Goal: Task Accomplishment & Management: Complete application form

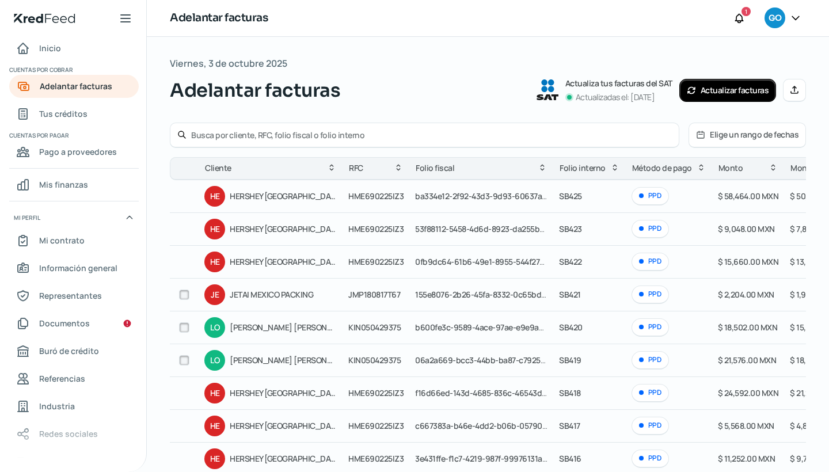
click at [791, 90] on icon at bounding box center [794, 89] width 7 height 7
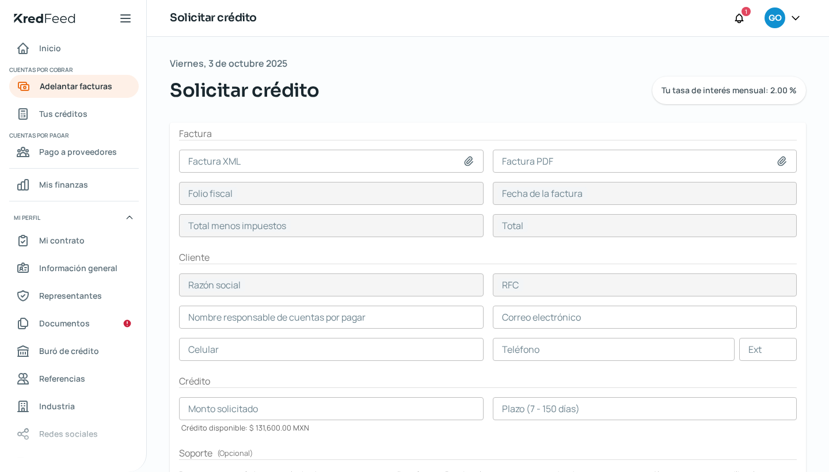
click at [467, 157] on icon at bounding box center [469, 161] width 12 height 12
click at [465, 160] on icon at bounding box center [469, 161] width 12 height 12
type input "C:\fakepath\CLE151015QQ9_Factura_SB426.xml"
type input "CLE151015QQ9_Factura_SB426.xml"
type input "75e8c81f-1b75-4fca-929e-1466018559f0"
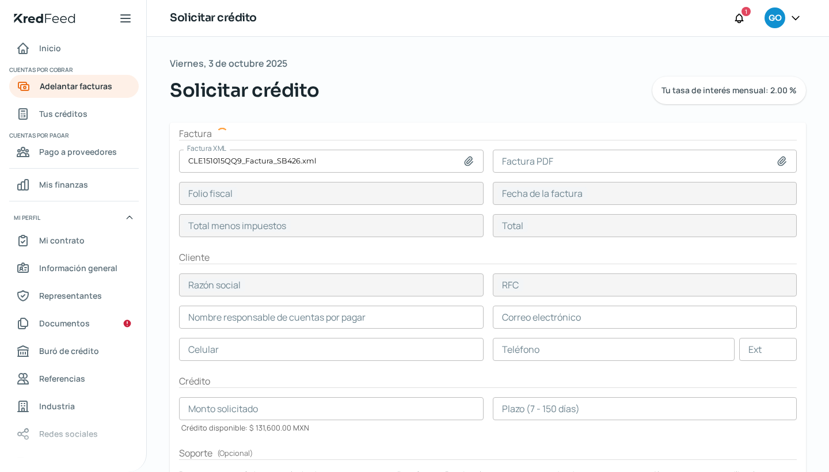
type input "[DATE]"
type input "4600"
type input "5336"
type input "HERSHEY [GEOGRAPHIC_DATA]"
type input "HME690225IZ3"
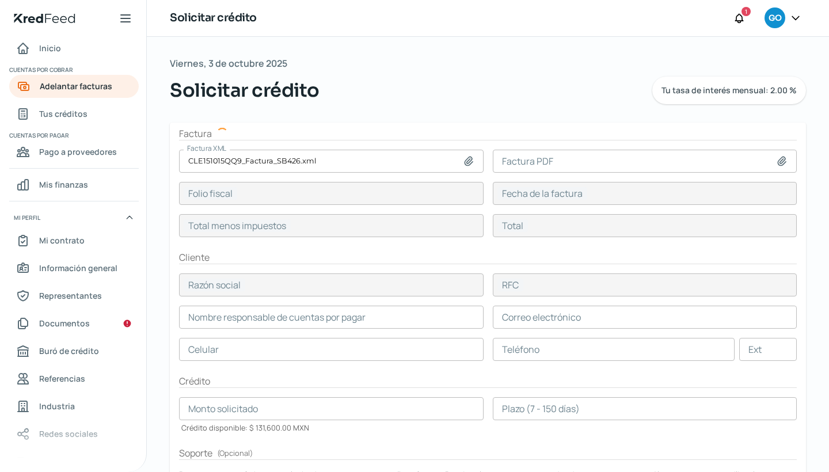
type input "4600"
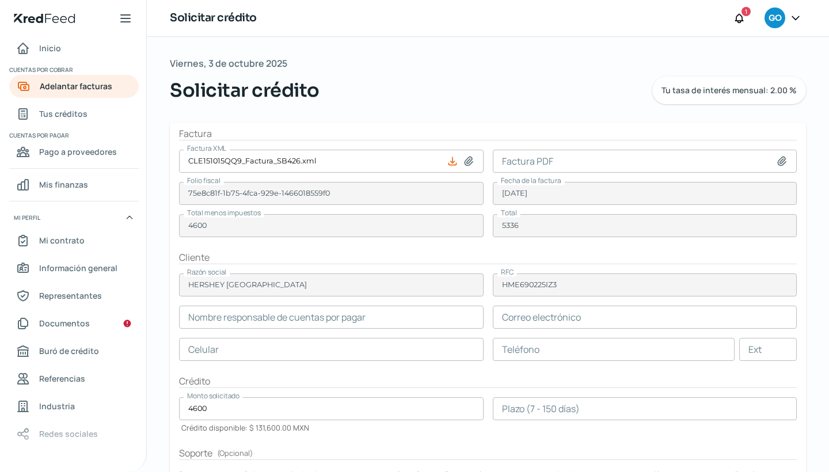
type input "[PERSON_NAME]"
type input "[EMAIL_ADDRESS][DOMAIN_NAME]"
type input "33 - 1865 - 4718"
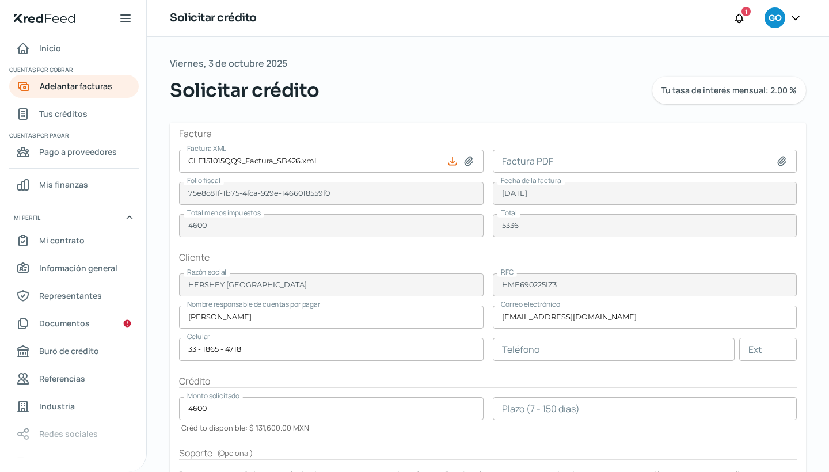
click at [778, 157] on icon at bounding box center [782, 161] width 12 height 12
type input "C:\fakepath\CLE151015QQ9FacturaSB426.pdf"
type input "CLE151015QQ9FacturaSB426.pdf"
click at [499, 405] on input "number" at bounding box center [645, 408] width 305 height 23
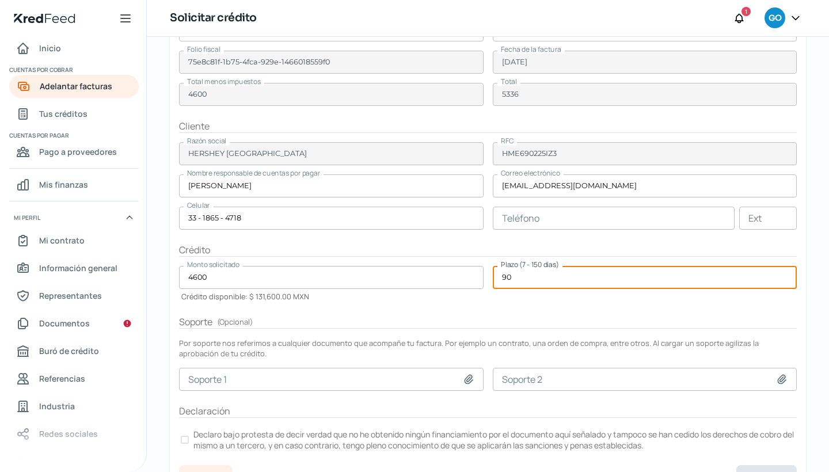
scroll to position [135, 0]
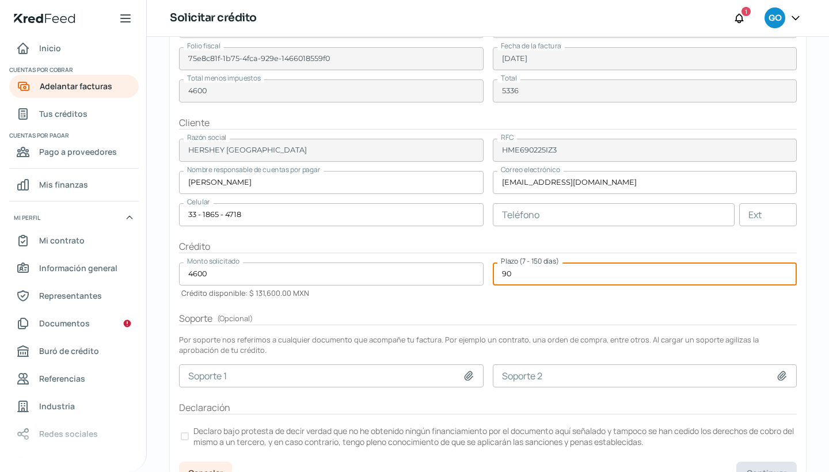
type input "90"
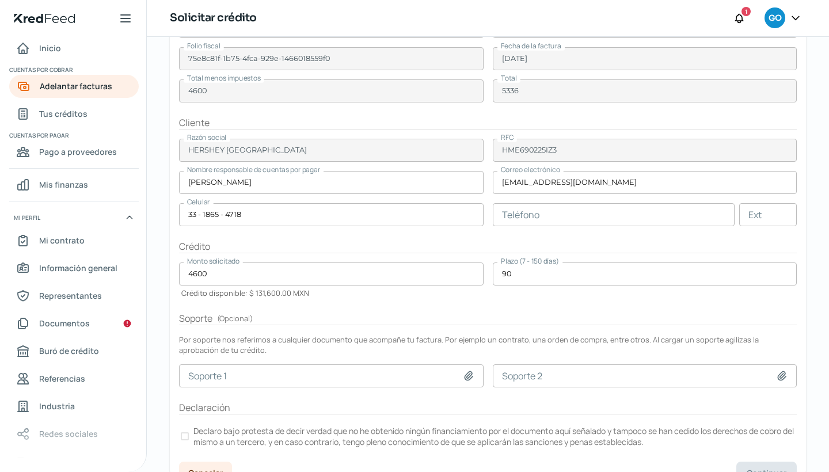
click at [466, 379] on icon at bounding box center [469, 375] width 8 height 9
click at [465, 374] on icon at bounding box center [469, 376] width 12 height 12
type input "C:\fakepath\Purchase Order - 7000042681.pdf"
type input "Purchase Order - 7000042681.pdf"
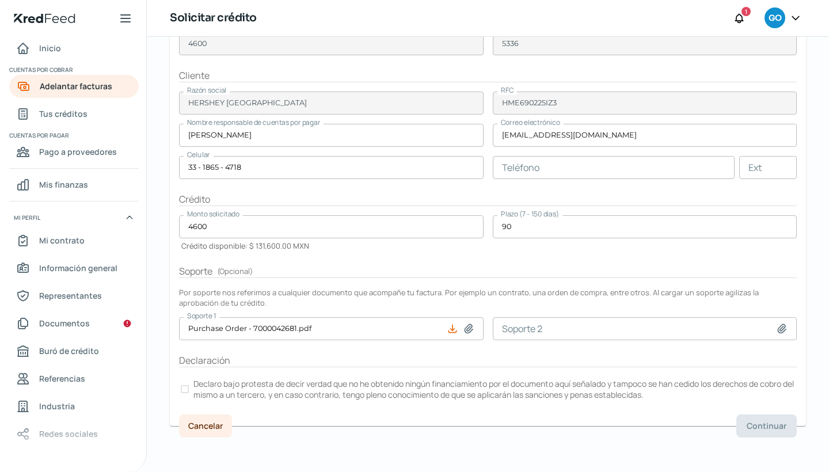
scroll to position [181, 0]
click at [184, 386] on div at bounding box center [185, 390] width 8 height 8
click at [738, 429] on button "Continuar" at bounding box center [766, 426] width 60 height 23
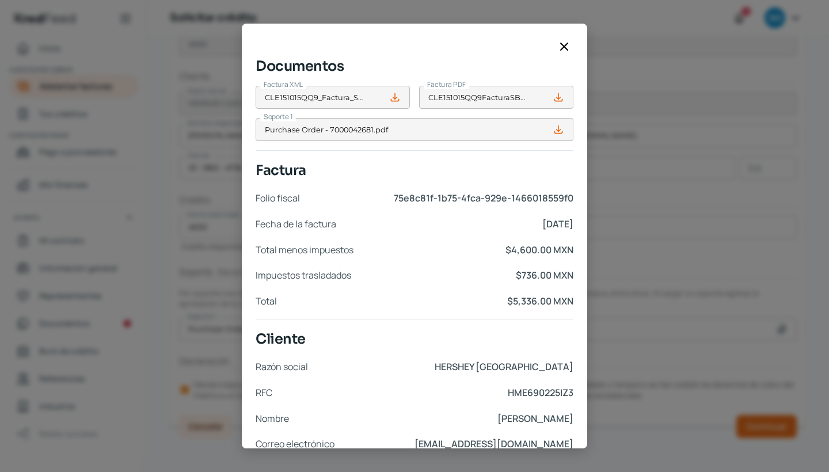
scroll to position [0, 0]
click at [563, 46] on icon at bounding box center [564, 47] width 14 height 14
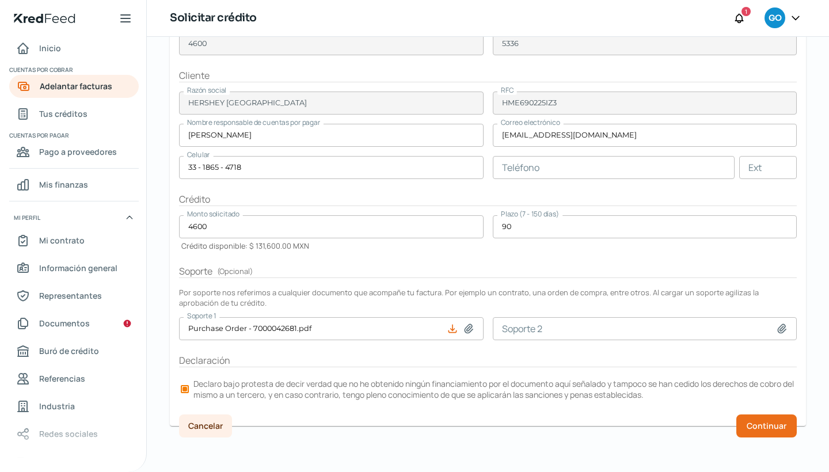
scroll to position [181, 0]
click at [757, 423] on span "Continuar" at bounding box center [767, 427] width 40 height 8
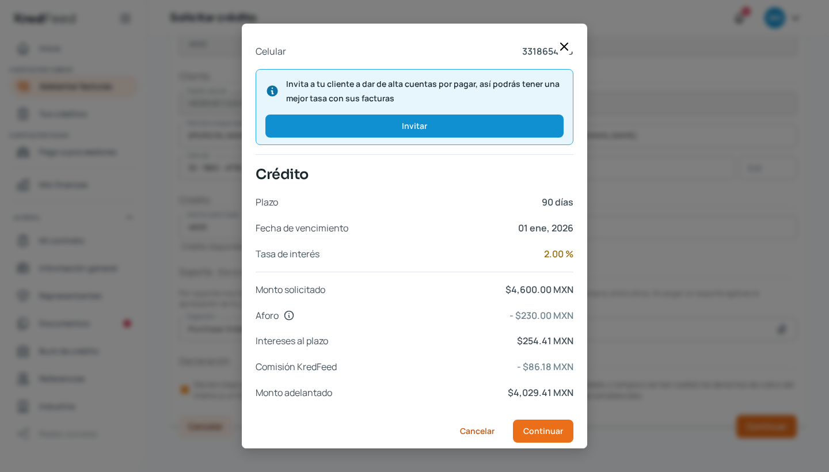
scroll to position [418, 0]
click at [552, 428] on span "Continuar" at bounding box center [543, 432] width 40 height 8
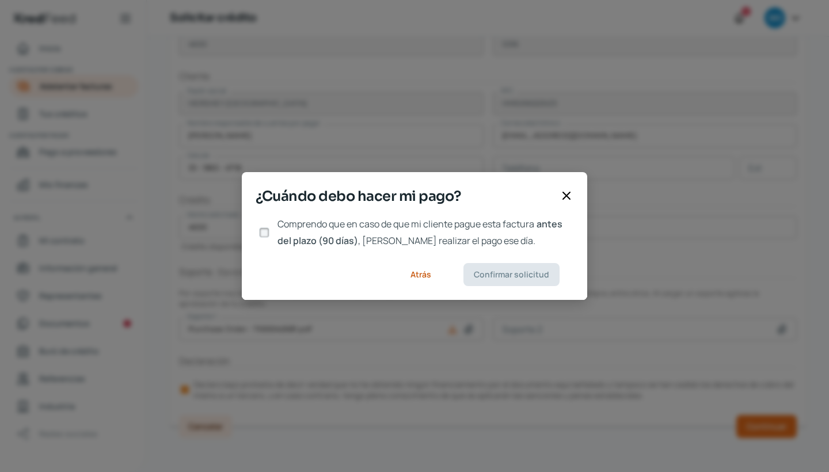
scroll to position [0, 0]
click at [267, 230] on input "Comprendo que en caso de que mi cliente pague esta factura antes del plazo (90 …" at bounding box center [264, 232] width 10 height 10
checkbox input "true"
click at [487, 276] on span "Confirmar solicitud" at bounding box center [511, 275] width 75 height 8
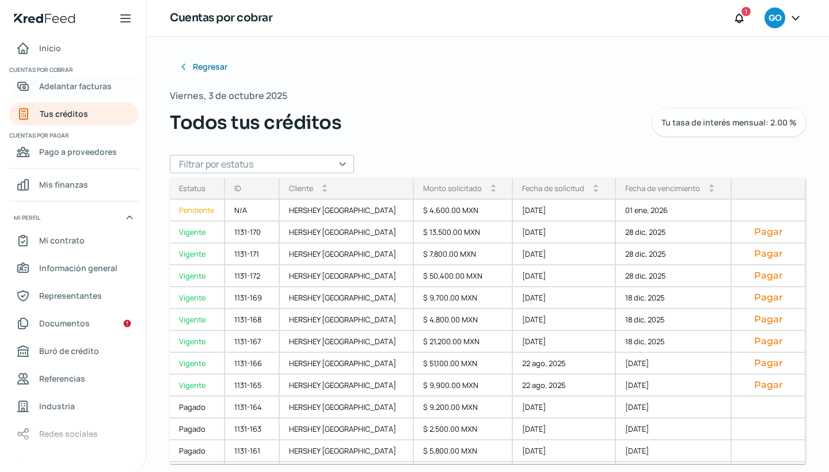
click at [59, 89] on span "Adelantar facturas" at bounding box center [75, 86] width 73 height 14
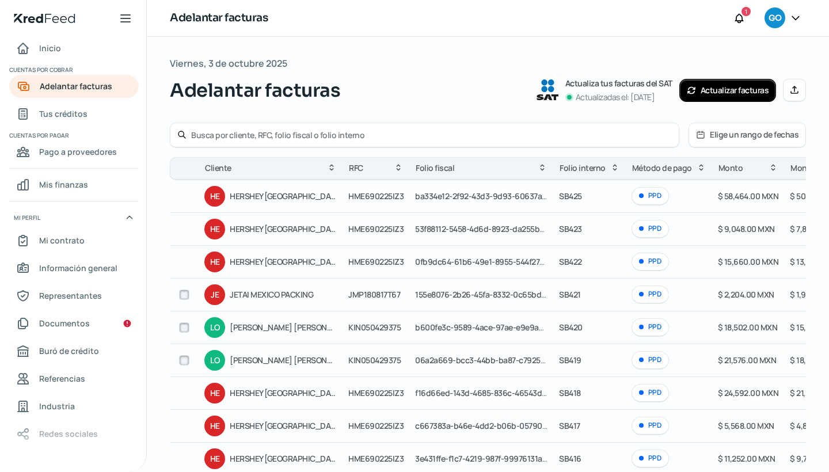
click at [792, 92] on icon at bounding box center [794, 89] width 9 height 9
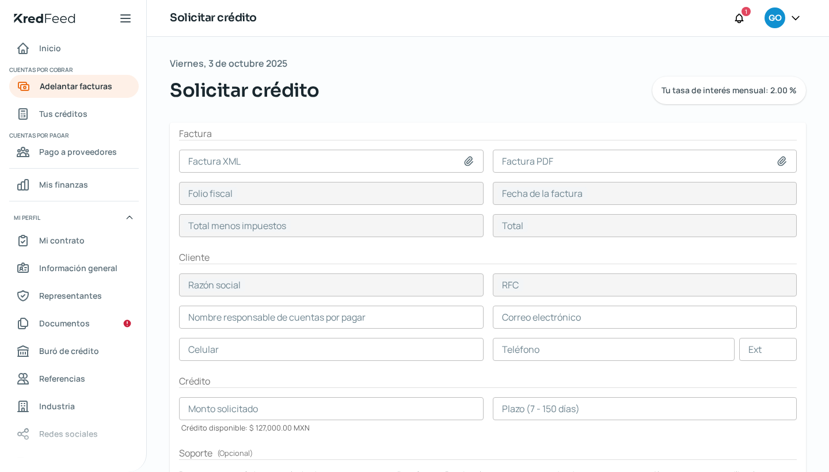
click at [464, 162] on icon at bounding box center [469, 161] width 12 height 12
type input "C:\fakepath\CLE151015QQ9_Factura_SB427.xml"
type input "CLE151015QQ9_Factura_SB427.xml"
type input "bbb40d8f-b7ef-4316-b708-e357d66eeb46"
type input "[DATE]"
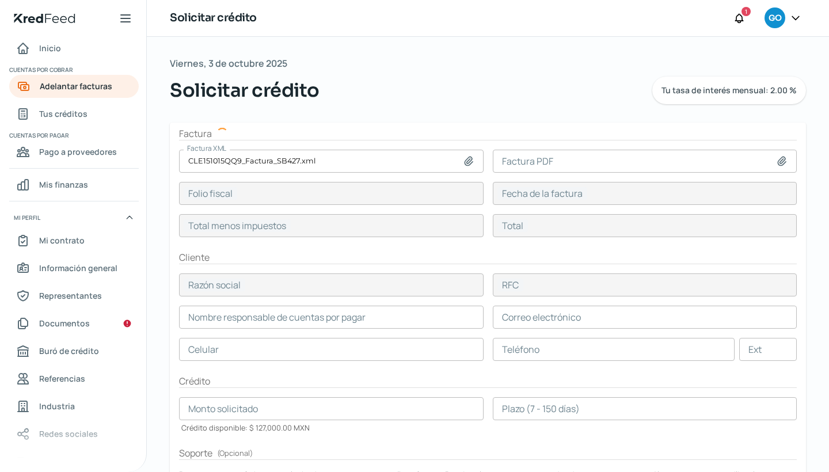
type input "15700"
type input "18212"
type input "HERSHEY [GEOGRAPHIC_DATA]"
type input "HME690225IZ3"
type input "[PERSON_NAME]"
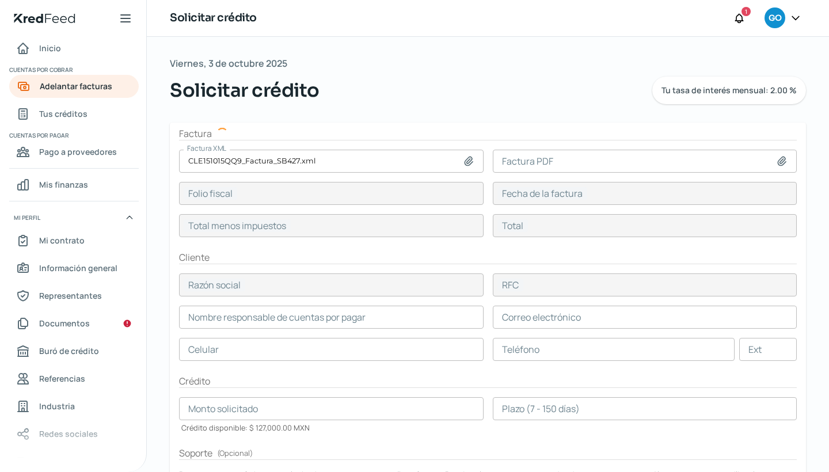
type input "[EMAIL_ADDRESS][DOMAIN_NAME]"
type input "33 - 1865 - 4718"
type input "15700"
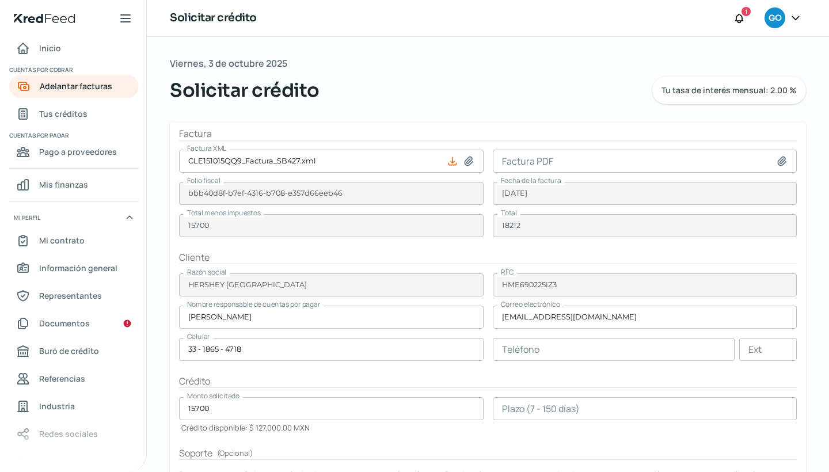
click at [781, 164] on icon at bounding box center [782, 161] width 12 height 12
type input "C:\fakepath\CLE151015QQ9FacturaSB427.pdf"
type input "CLE151015QQ9FacturaSB427.pdf"
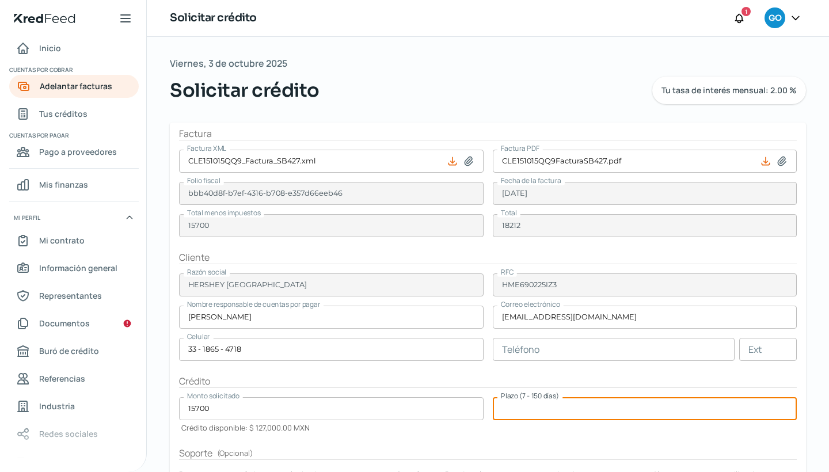
click at [493, 409] on input "number" at bounding box center [645, 408] width 305 height 23
type input "90"
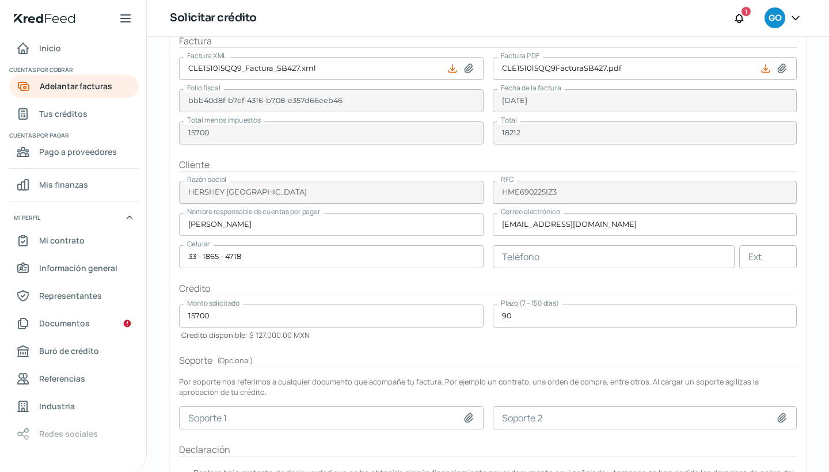
scroll to position [98, 0]
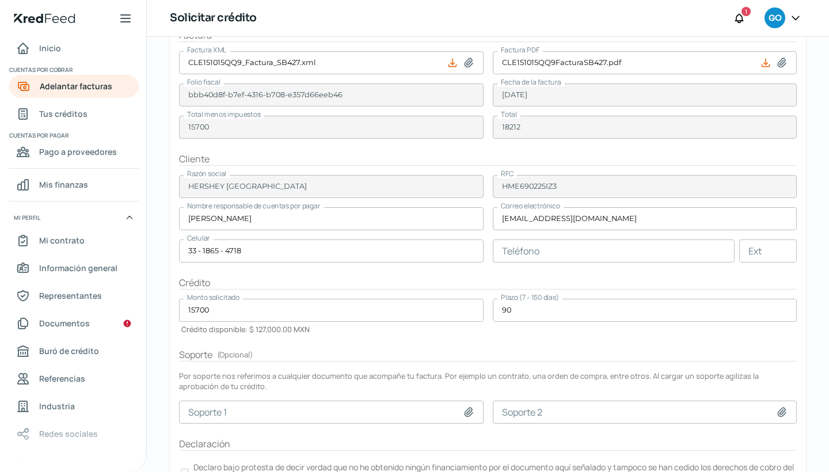
click at [463, 412] on icon at bounding box center [469, 413] width 12 height 12
type input "C:\fakepath\Purchase Order - 7000042682.pdf"
type input "Purchase Order - 7000042682.pdf"
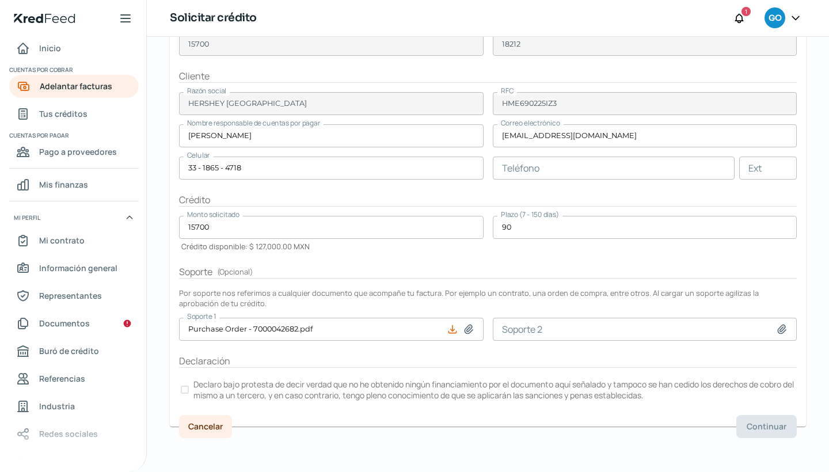
scroll to position [181, 0]
click at [189, 391] on label "Declaro bajo protesta de decir verdad que no he obtenido ningún financiamiento …" at bounding box center [488, 389] width 618 height 25
click at [751, 424] on span "Continuar" at bounding box center [767, 427] width 40 height 8
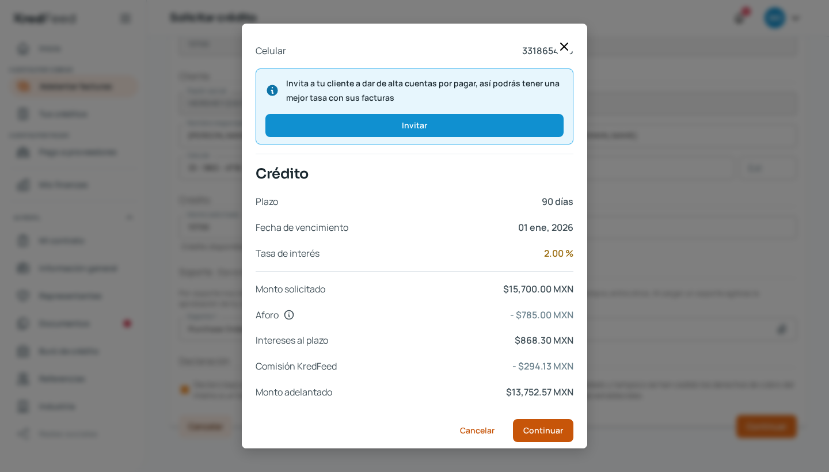
scroll to position [418, 0]
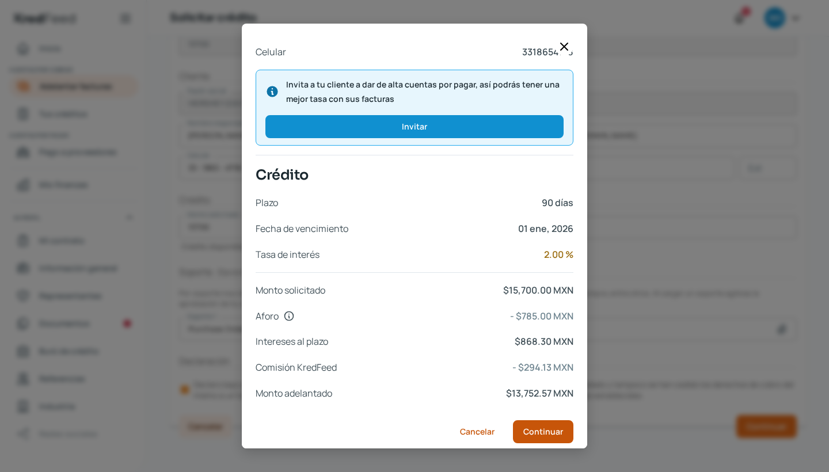
click at [544, 428] on span "Continuar" at bounding box center [543, 432] width 40 height 8
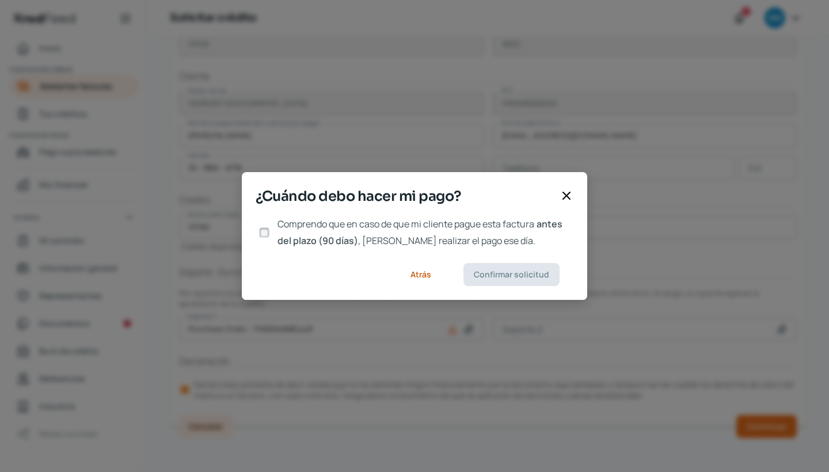
scroll to position [0, 0]
click at [264, 231] on input "Comprendo que en caso de que mi cliente pague esta factura antes del plazo (90 …" at bounding box center [264, 232] width 10 height 10
checkbox input "true"
click at [484, 261] on footer "Atrás Confirmar solicitud" at bounding box center [414, 274] width 345 height 51
click at [484, 275] on span "Confirmar solicitud" at bounding box center [511, 275] width 75 height 8
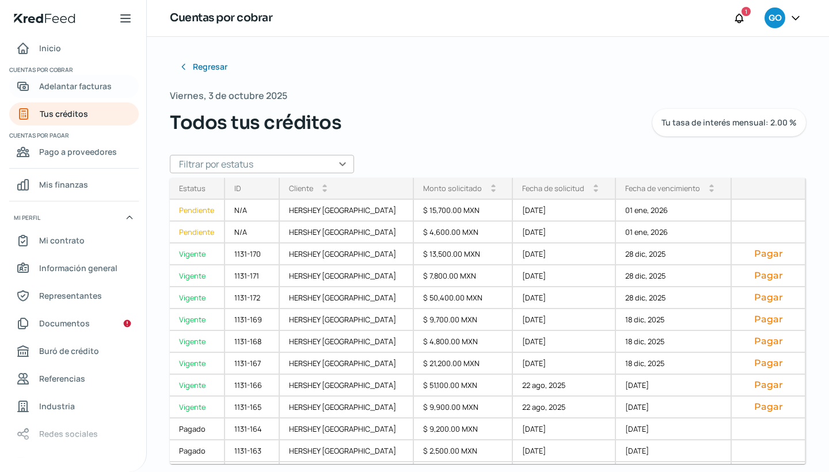
click at [103, 89] on span "Adelantar facturas" at bounding box center [75, 86] width 73 height 14
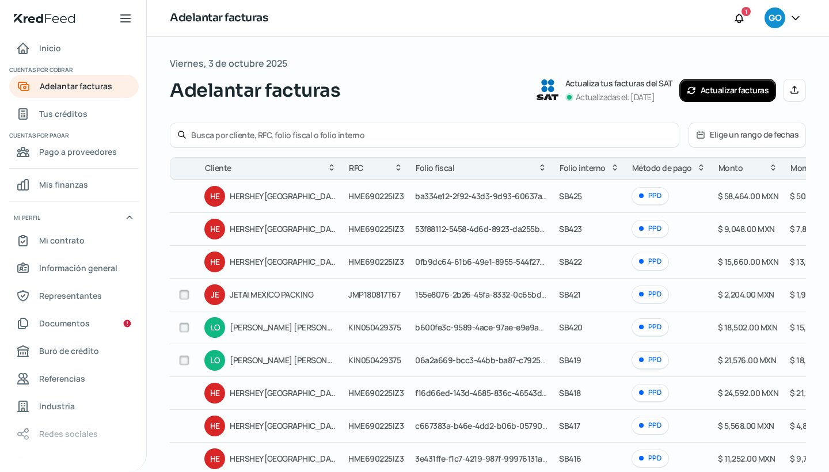
click at [792, 90] on icon at bounding box center [794, 89] width 9 height 9
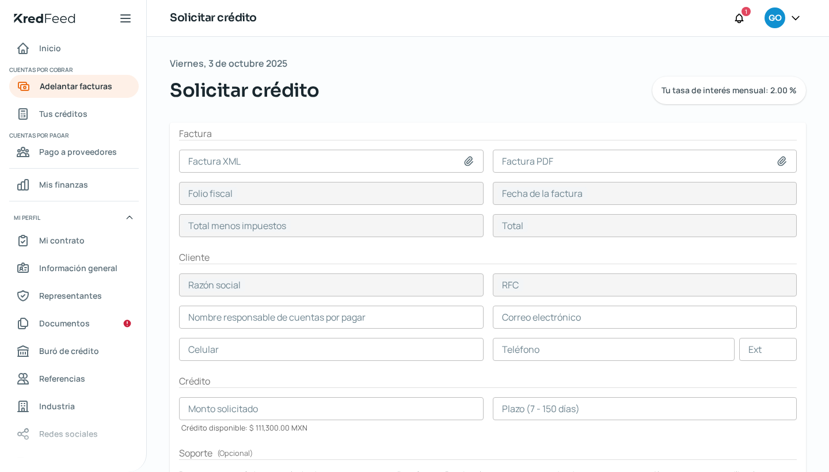
click at [465, 164] on icon at bounding box center [469, 161] width 12 height 12
type input "C:\fakepath\CLE151015QQ9_Factura_SB428.xml"
type input "CLE151015QQ9_Factura_SB428.xml"
type input "d6961407-[DATE]-46d2-b167-8b1ea60ded9e"
type input "[DATE]"
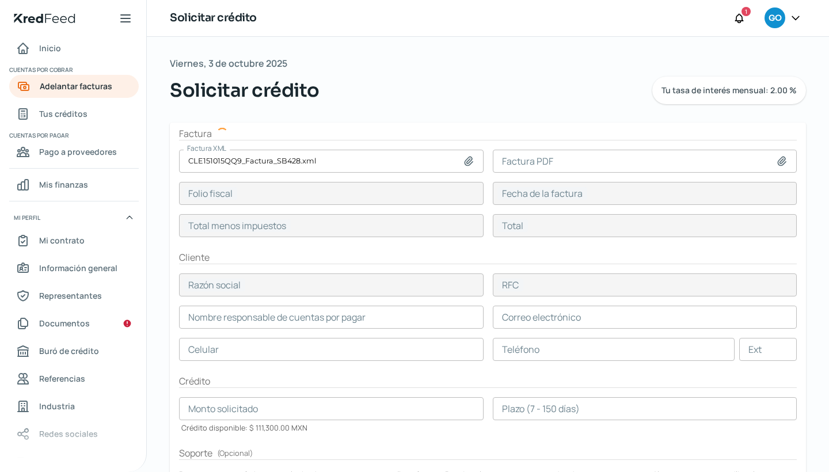
type input "41500"
type input "48140"
type input "HERSHEY [GEOGRAPHIC_DATA]"
type input "HME690225IZ3"
type input "41500"
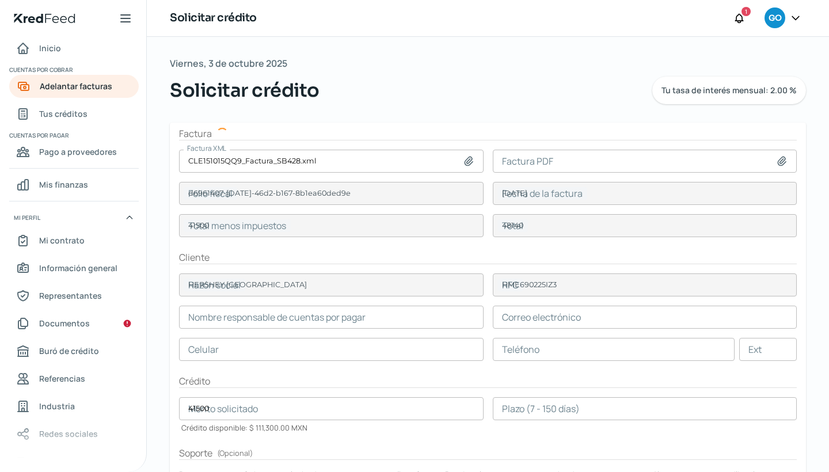
type input "[PERSON_NAME]"
type input "[EMAIL_ADDRESS][DOMAIN_NAME]"
type input "33 - 1865 - 4718"
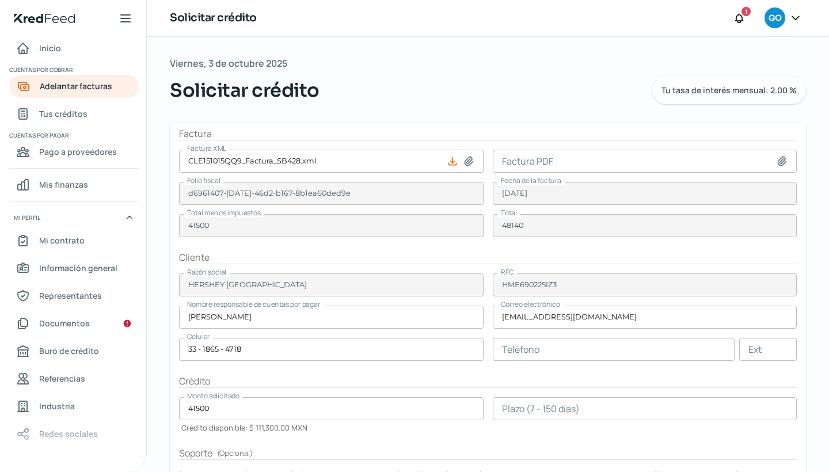
click at [778, 160] on icon at bounding box center [782, 161] width 12 height 12
type input "C:\fakepath\CLE151015QQ9FacturaSB428.pdf"
type input "CLE151015QQ9FacturaSB428.pdf"
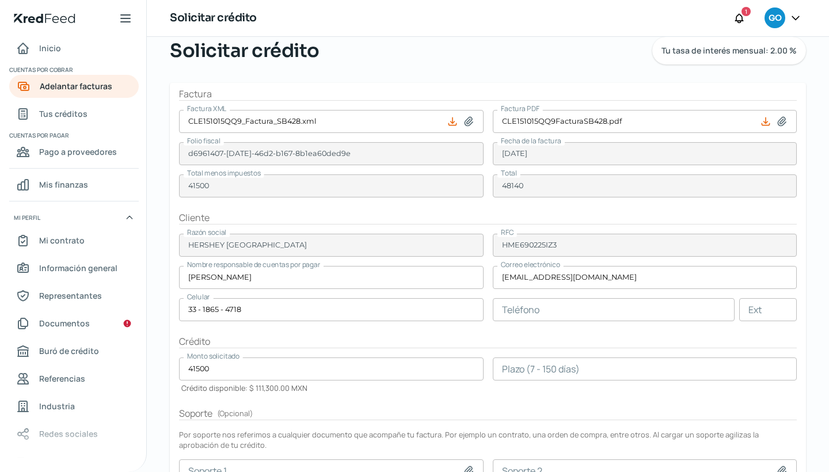
scroll to position [40, 0]
click at [496, 371] on input "number" at bounding box center [645, 368] width 305 height 23
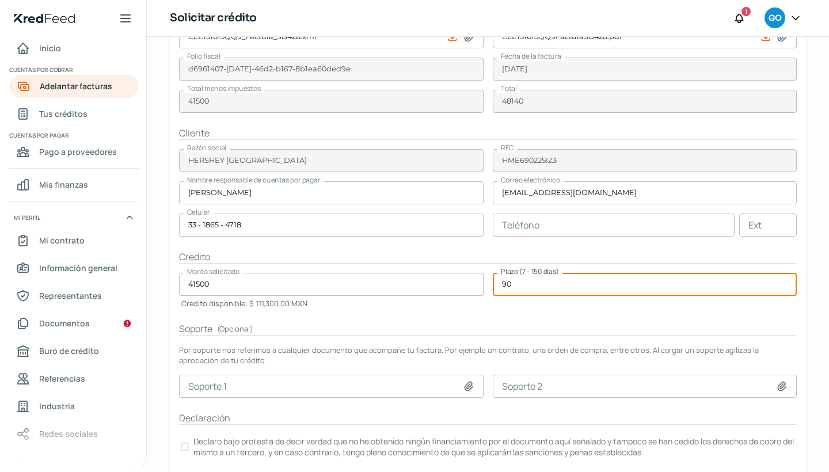
scroll to position [127, 0]
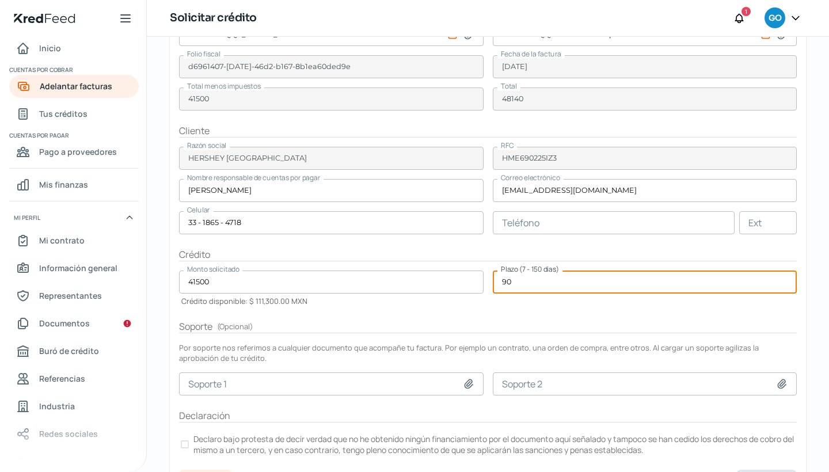
type input "90"
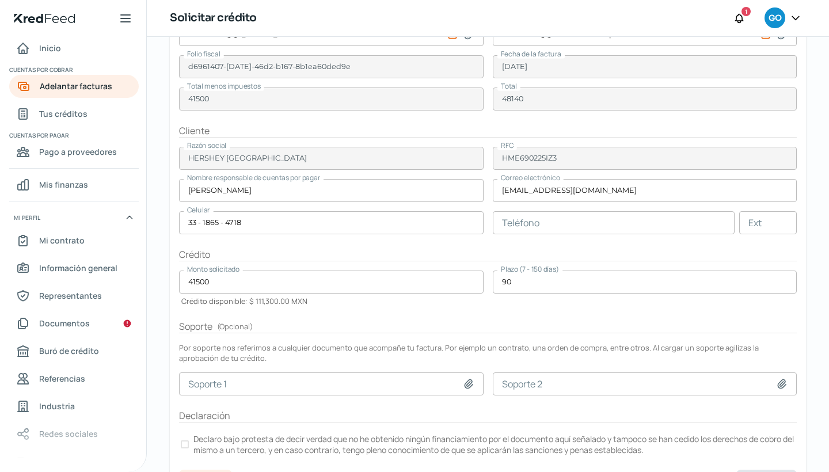
click at [469, 383] on icon at bounding box center [469, 384] width 12 height 12
type input "C:\fakepath\Purchase Order - 7000042683.pdf"
type input "Purchase Order - 7000042683.pdf"
click at [187, 445] on div at bounding box center [185, 444] width 8 height 8
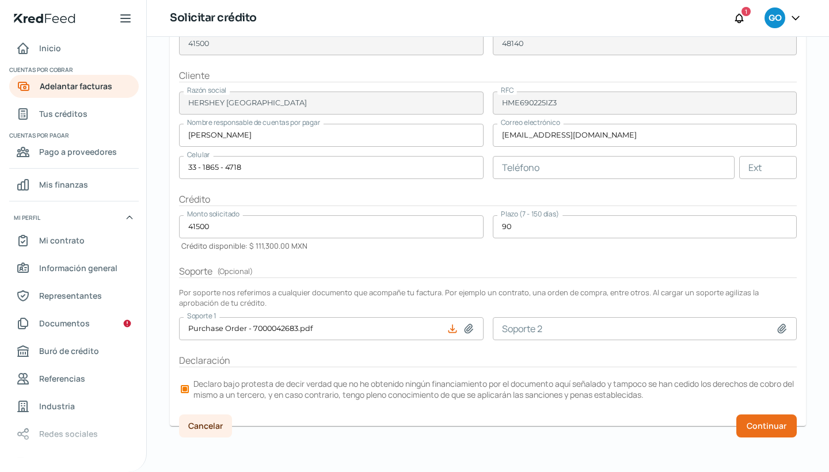
scroll to position [181, 0]
click at [751, 426] on span "Continuar" at bounding box center [767, 427] width 40 height 8
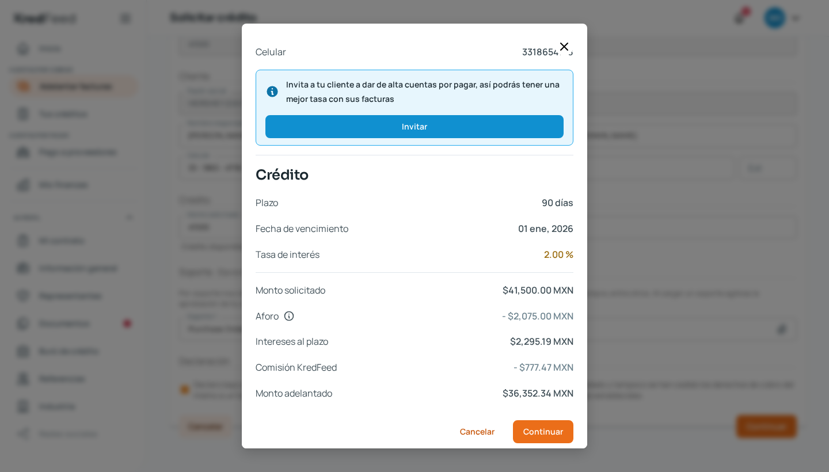
scroll to position [0, 0]
click at [541, 428] on span "Continuar" at bounding box center [543, 432] width 40 height 8
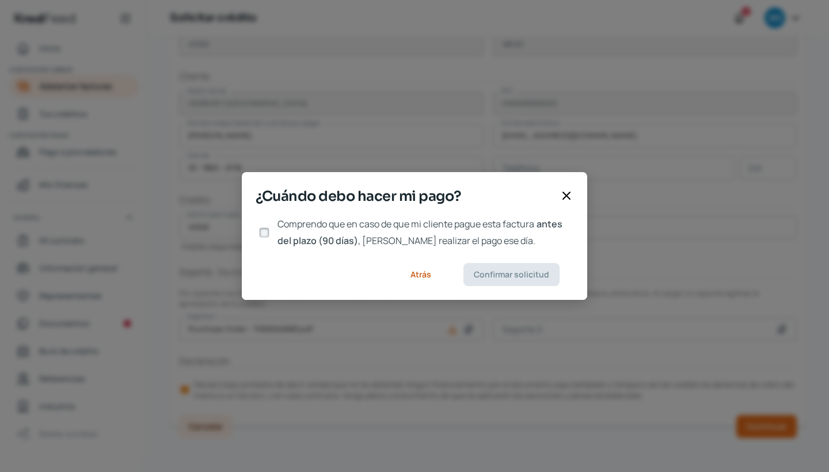
click at [267, 234] on input "Comprendo que en caso de que mi cliente pague esta factura antes del plazo (90 …" at bounding box center [264, 232] width 10 height 10
checkbox input "true"
click at [502, 273] on span "Confirmar solicitud" at bounding box center [511, 275] width 75 height 8
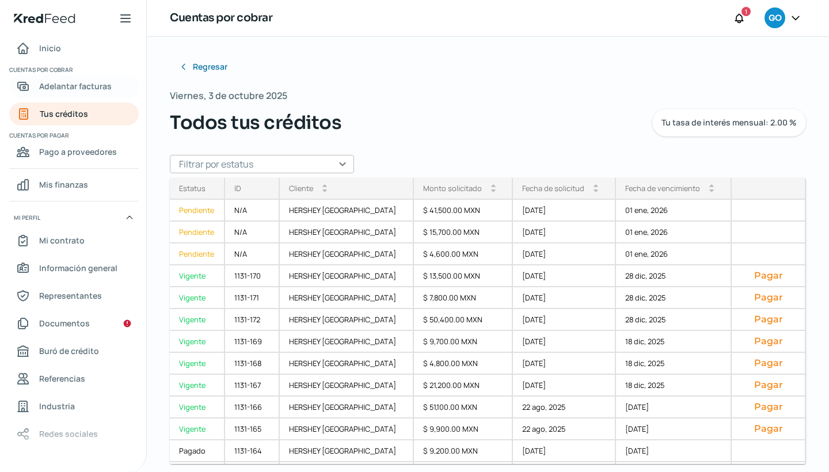
click at [96, 88] on span "Adelantar facturas" at bounding box center [75, 86] width 73 height 14
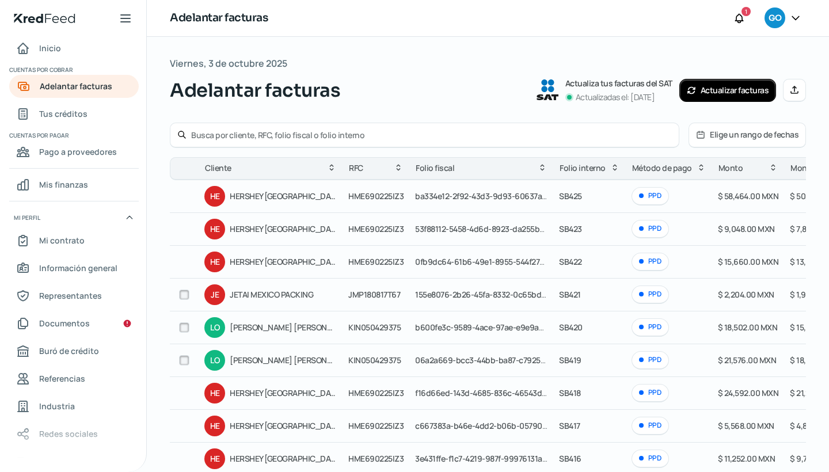
click at [717, 89] on button "Actualizar facturas" at bounding box center [727, 90] width 97 height 23
click at [742, 15] on icon at bounding box center [740, 19] width 12 height 12
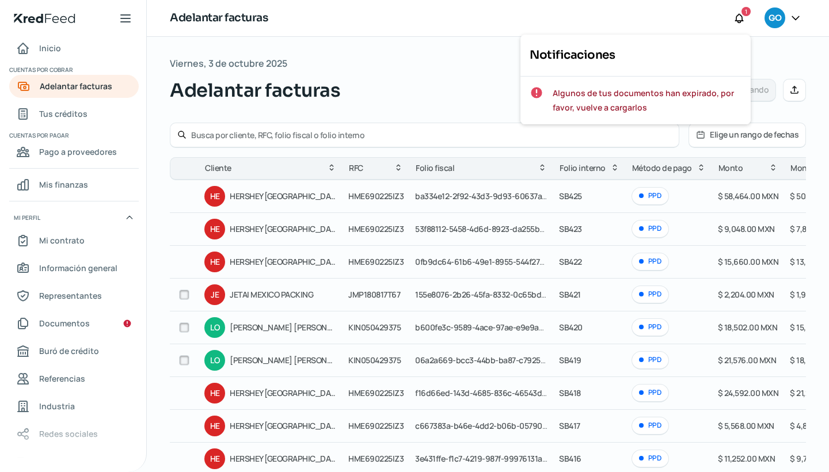
click at [418, 97] on div "Adelantar facturas Actualizando facturas del SAT Espera unos minutos... Actuali…" at bounding box center [488, 91] width 636 height 28
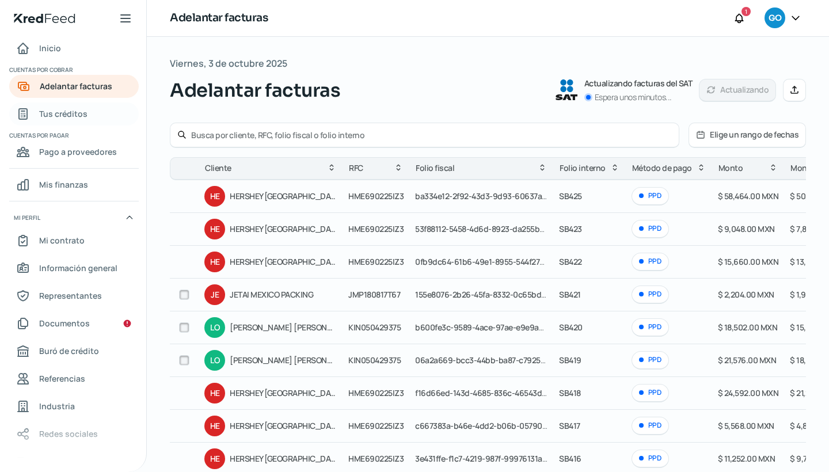
click at [56, 117] on span "Tus créditos" at bounding box center [63, 114] width 48 height 14
